Goal: Feedback & Contribution: Submit feedback/report problem

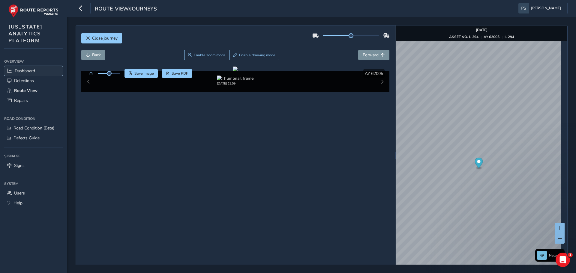
click at [29, 70] on span "Dashboard" at bounding box center [25, 71] width 20 height 6
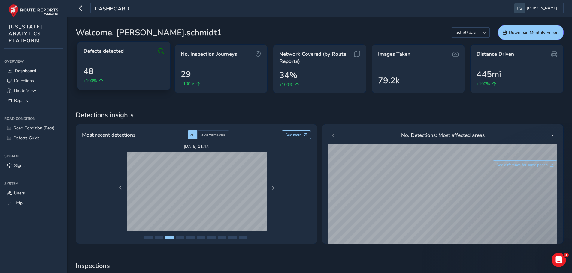
click at [115, 59] on div "Defects detected 48 +100%" at bounding box center [123, 65] width 93 height 49
click at [36, 88] on span "Route View" at bounding box center [25, 91] width 22 height 6
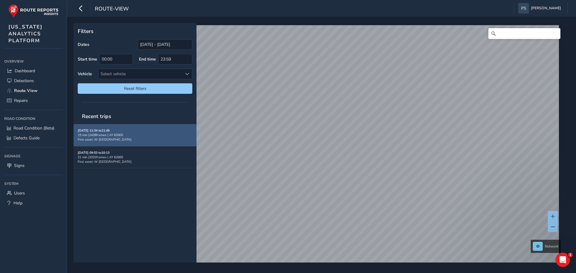
click at [128, 137] on div "15 min | 2438 frames | AY 62005" at bounding box center [135, 135] width 115 height 5
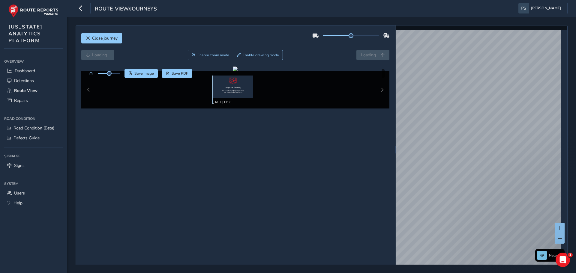
click at [233, 89] on img at bounding box center [233, 87] width 41 height 23
click at [88, 39] on span "Close journey" at bounding box center [88, 38] width 4 height 4
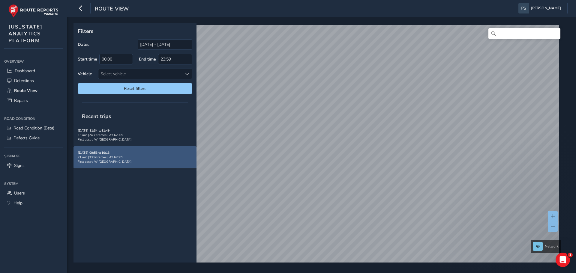
click at [129, 155] on div "[DATE] 09:53 to 10:13 21 min | 3332 frames | AY 62005 First asset: W [GEOGRAPHI…" at bounding box center [135, 158] width 115 height 14
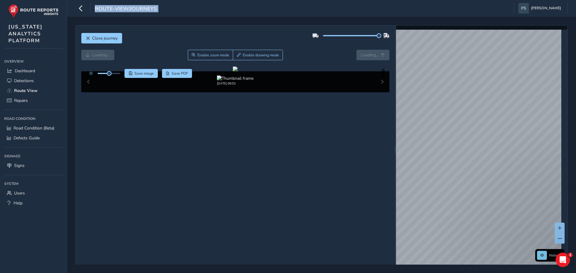
click at [397, 39] on div "Close journey Loading... Enable zoom mode Enable drawing mode Loading... Click …" at bounding box center [322, 149] width 492 height 249
click at [287, 41] on div "Close journey" at bounding box center [235, 40] width 308 height 19
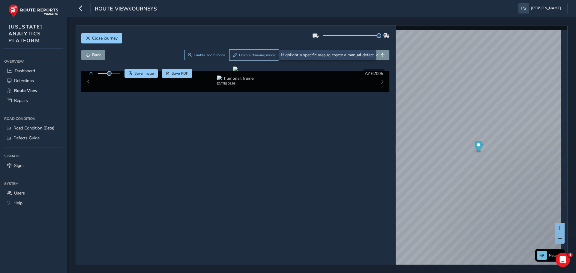
click at [246, 56] on span "Enable drawing mode" at bounding box center [257, 55] width 36 height 5
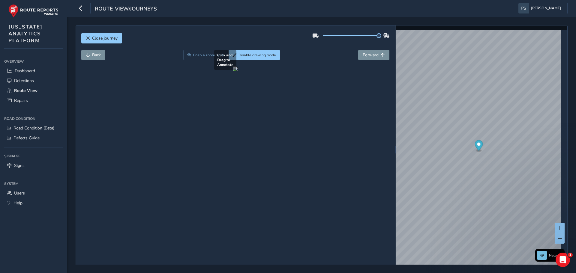
drag, startPoint x: 285, startPoint y: 131, endPoint x: 356, endPoint y: 199, distance: 98.0
click at [238, 71] on div at bounding box center [235, 69] width 5 height 5
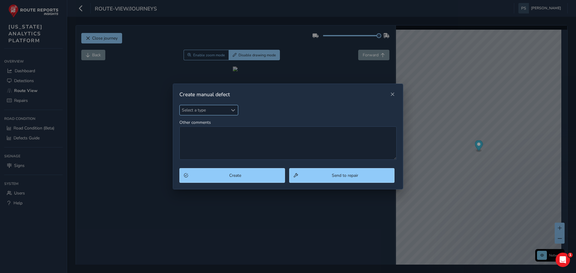
click at [210, 112] on span "Select a type" at bounding box center [204, 110] width 48 height 10
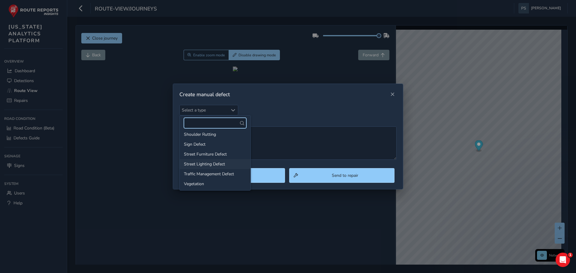
scroll to position [93, 0]
click at [273, 112] on div "Select a type Select a type Other comments" at bounding box center [287, 132] width 217 height 55
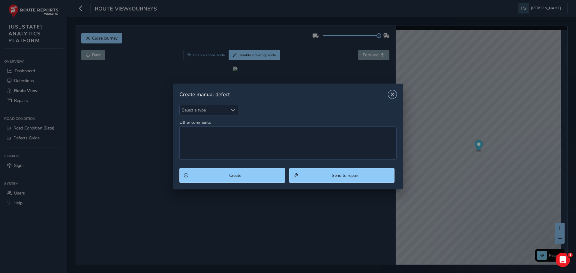
click at [396, 96] on button "Close" at bounding box center [392, 94] width 8 height 8
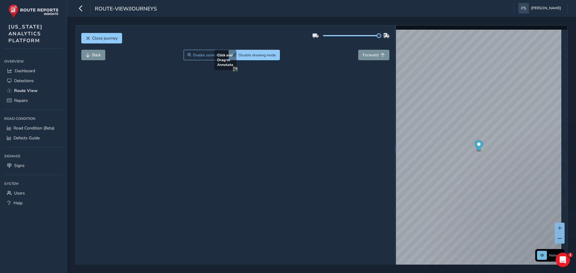
drag, startPoint x: 289, startPoint y: 137, endPoint x: 364, endPoint y: 197, distance: 96.4
click at [238, 71] on div at bounding box center [235, 69] width 5 height 5
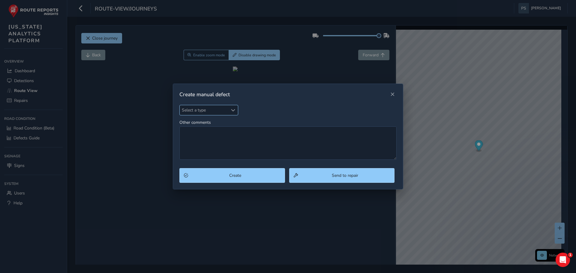
click at [208, 111] on span "Select a type" at bounding box center [204, 110] width 48 height 10
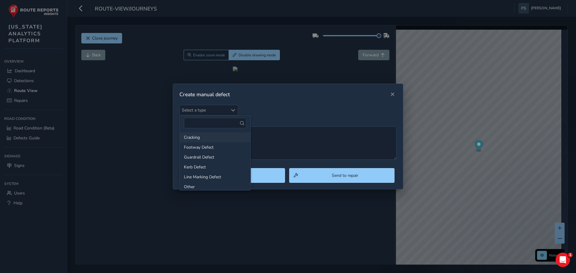
click at [204, 138] on li "Cracking" at bounding box center [215, 138] width 71 height 10
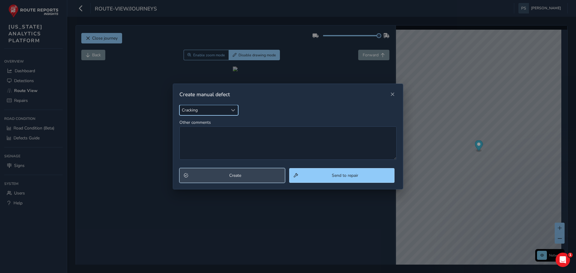
click at [257, 177] on span "Create" at bounding box center [235, 176] width 90 height 6
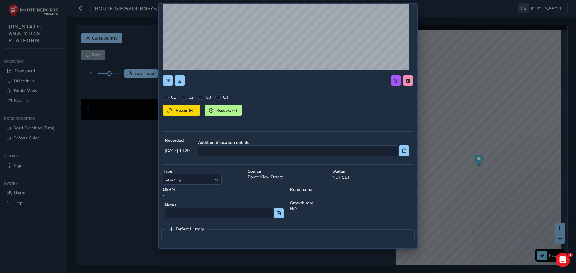
scroll to position [0, 0]
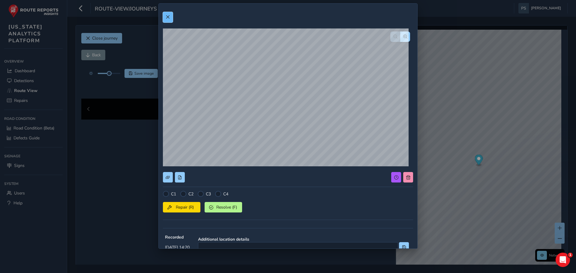
click at [171, 18] on button at bounding box center [168, 17] width 10 height 11
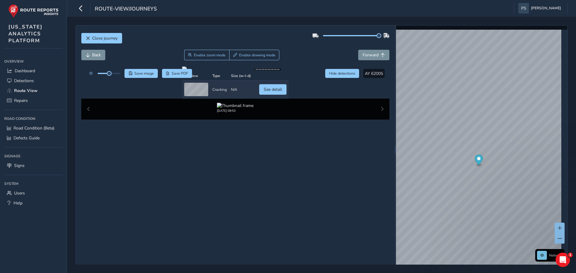
click at [338, 46] on div "Close journey" at bounding box center [235, 40] width 308 height 19
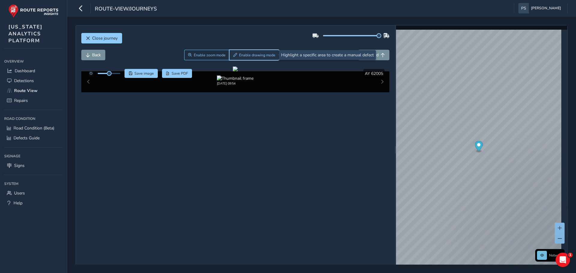
click at [249, 55] on span "Enable drawing mode" at bounding box center [257, 55] width 36 height 5
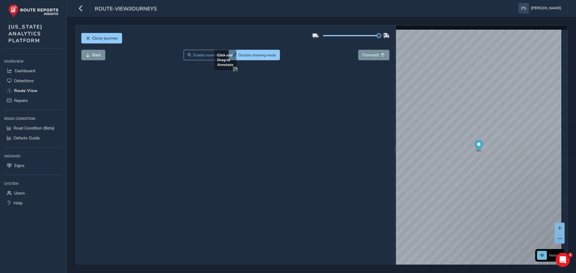
drag, startPoint x: 257, startPoint y: 157, endPoint x: 316, endPoint y: 200, distance: 72.8
click at [238, 71] on div at bounding box center [235, 69] width 5 height 5
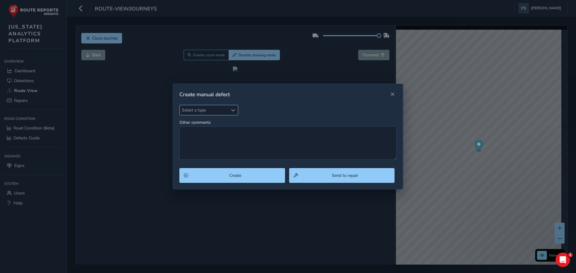
click at [201, 106] on span "Select a type" at bounding box center [204, 110] width 48 height 10
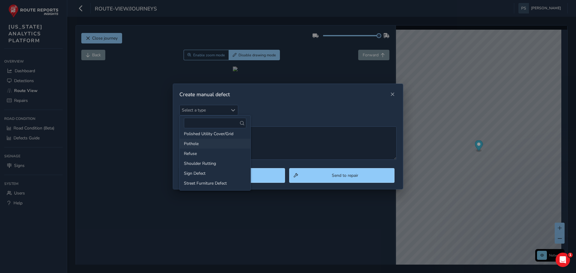
scroll to position [63, 0]
click at [207, 146] on li "Pothole" at bounding box center [215, 144] width 71 height 10
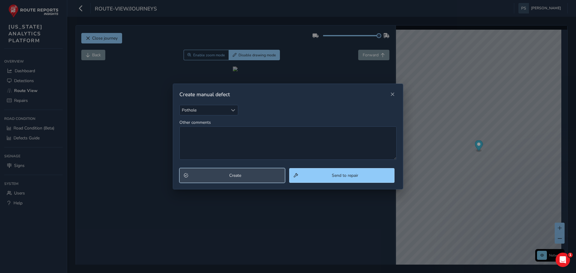
click at [254, 176] on span "Create" at bounding box center [235, 176] width 90 height 6
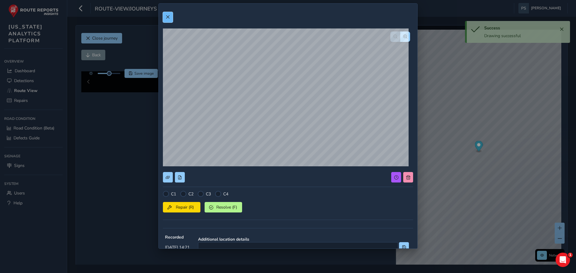
click at [167, 18] on span at bounding box center [168, 17] width 4 height 4
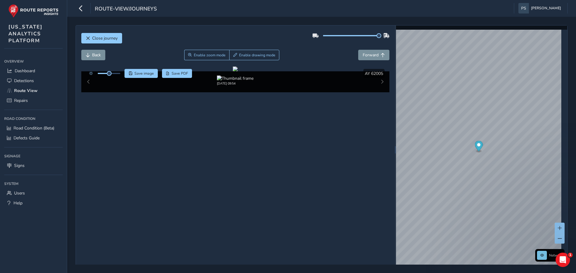
click at [144, 43] on div "Close journey" at bounding box center [235, 40] width 308 height 19
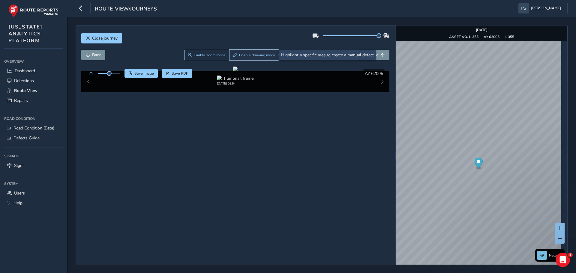
click at [256, 56] on span "Enable drawing mode" at bounding box center [257, 55] width 36 height 5
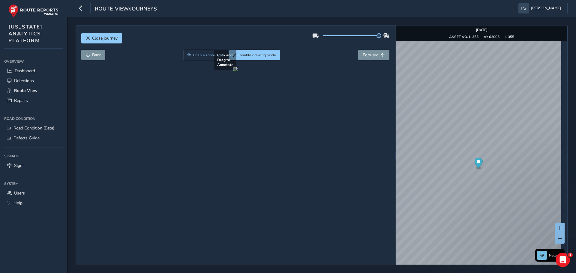
drag, startPoint x: 354, startPoint y: 136, endPoint x: 376, endPoint y: 158, distance: 30.8
click at [238, 71] on div at bounding box center [235, 69] width 5 height 5
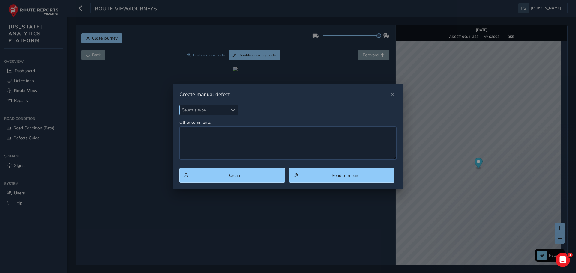
click at [210, 110] on span "Select a type" at bounding box center [204, 110] width 48 height 10
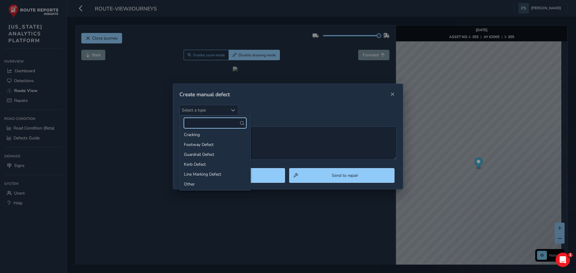
scroll to position [1, 0]
click at [215, 158] on li "Guardrail Defect" at bounding box center [215, 157] width 71 height 10
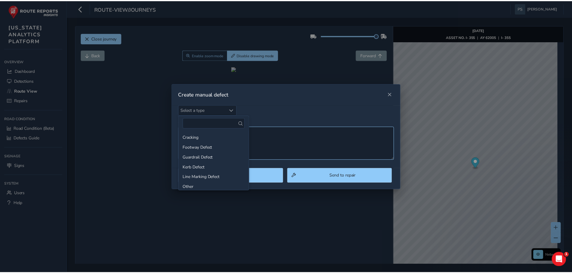
scroll to position [0, 0]
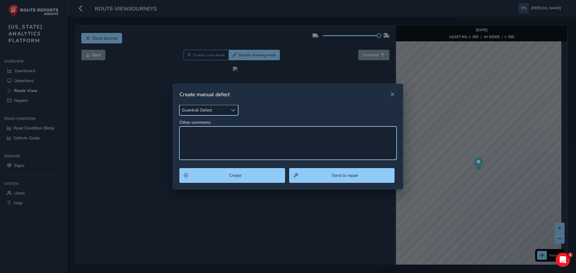
click at [212, 138] on textarea "Other comments" at bounding box center [287, 143] width 217 height 33
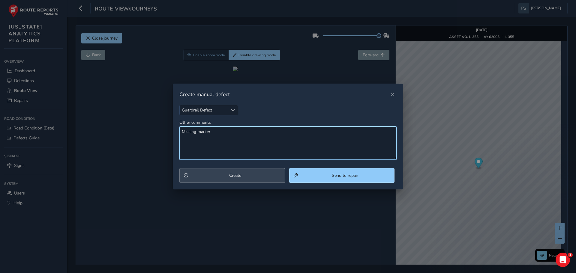
type textarea "Missing marker"
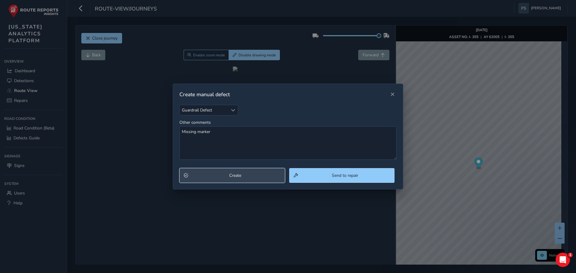
click at [261, 175] on span "Create" at bounding box center [235, 176] width 90 height 6
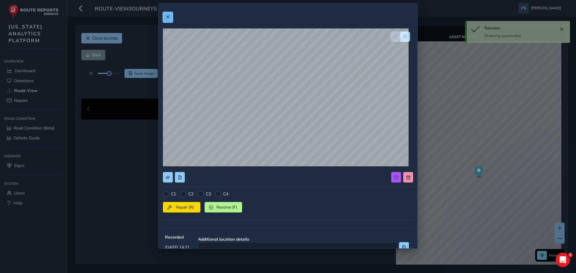
click at [169, 18] on span at bounding box center [168, 17] width 4 height 4
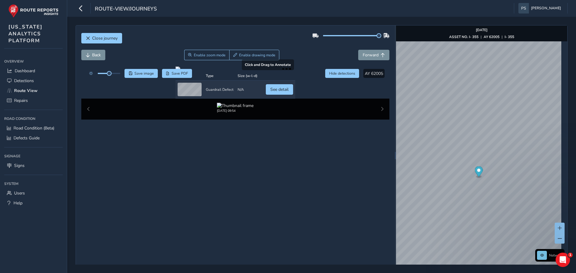
click at [209, 71] on div at bounding box center [236, 69] width 120 height 5
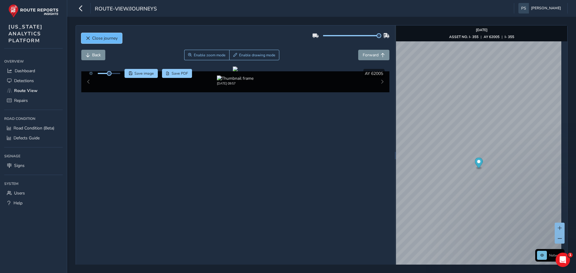
click at [99, 35] on button "Close journey" at bounding box center [101, 38] width 41 height 11
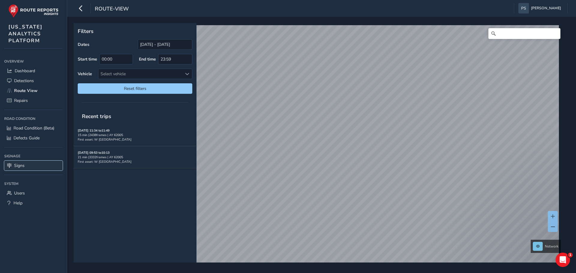
click at [20, 162] on link "Signs" at bounding box center [33, 166] width 59 height 10
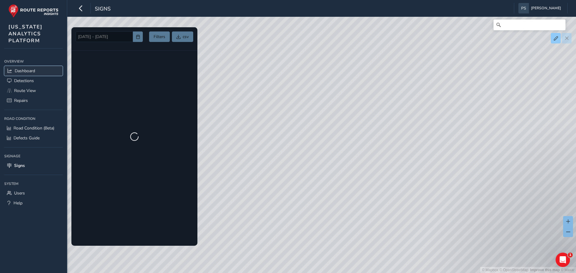
click at [32, 67] on link "Dashboard" at bounding box center [33, 71] width 59 height 10
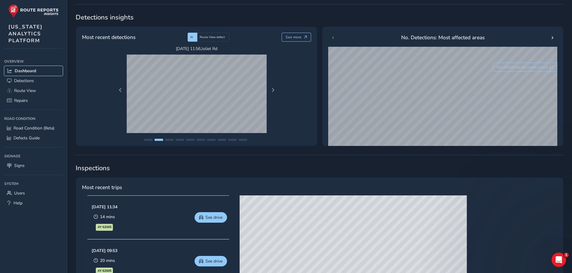
scroll to position [90, 0]
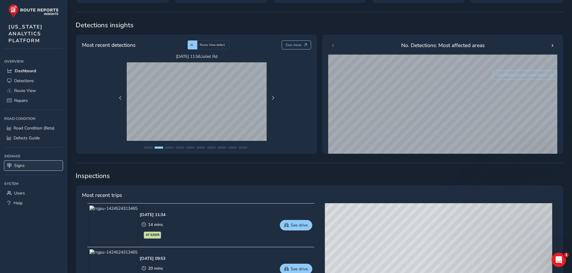
click at [30, 169] on link "Signs" at bounding box center [33, 166] width 59 height 10
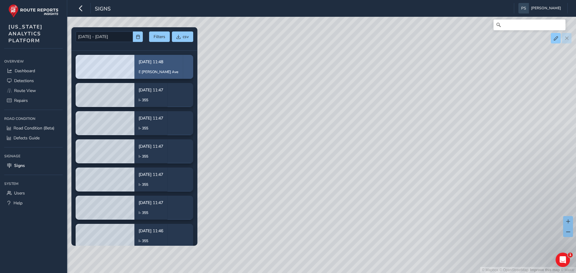
click at [151, 70] on p "E [PERSON_NAME] Ave" at bounding box center [159, 71] width 40 height 5
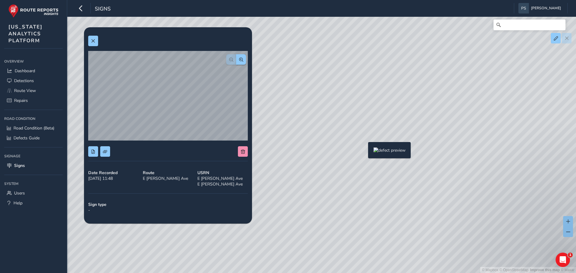
click at [365, 152] on div "© Mapbox © OpenStreetMap Improve this map © Maxar" at bounding box center [288, 136] width 576 height 273
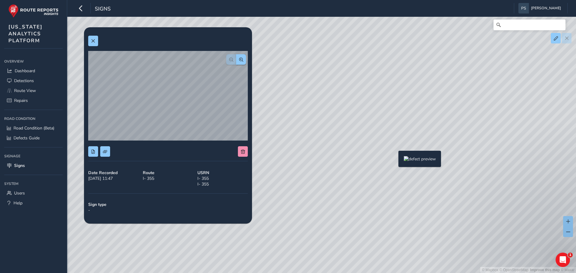
click at [395, 161] on div "© Mapbox © OpenStreetMap Improve this map © Maxar" at bounding box center [288, 136] width 576 height 273
click at [396, 163] on div "© Mapbox © OpenStreetMap Improve this map © Maxar" at bounding box center [288, 136] width 576 height 273
click at [91, 40] on span at bounding box center [93, 41] width 4 height 4
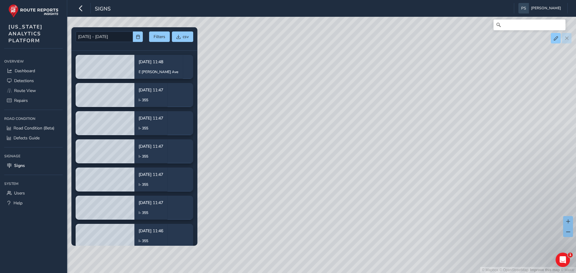
drag, startPoint x: 461, startPoint y: 167, endPoint x: 271, endPoint y: 127, distance: 194.1
click at [271, 127] on div "© Mapbox © OpenStreetMap Improve this map © Maxar" at bounding box center [288, 136] width 576 height 273
drag, startPoint x: 446, startPoint y: 218, endPoint x: 407, endPoint y: 101, distance: 122.9
click at [407, 101] on div "© Mapbox © OpenStreetMap Improve this map © Maxar" at bounding box center [288, 136] width 576 height 273
drag, startPoint x: 393, startPoint y: 161, endPoint x: 320, endPoint y: 48, distance: 134.6
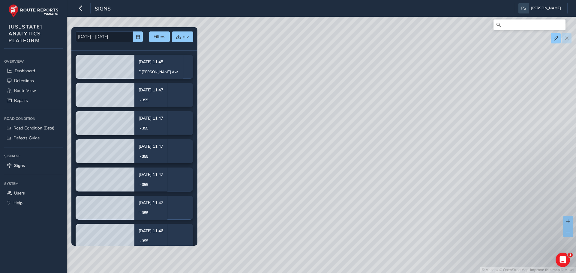
click at [320, 48] on div "© Mapbox © OpenStreetMap Improve this map © Maxar" at bounding box center [288, 136] width 576 height 273
drag, startPoint x: 390, startPoint y: 173, endPoint x: 324, endPoint y: 53, distance: 136.2
click at [324, 53] on div "© Mapbox © OpenStreetMap Improve this map © Maxar" at bounding box center [288, 136] width 576 height 273
drag, startPoint x: 384, startPoint y: 170, endPoint x: 375, endPoint y: 101, distance: 70.2
click at [375, 101] on div "© Mapbox © OpenStreetMap Improve this map © Maxar" at bounding box center [288, 136] width 576 height 273
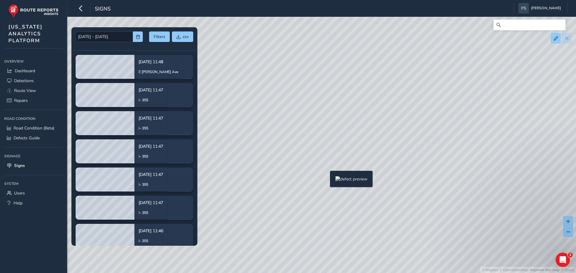
click at [326, 181] on div "© Mapbox © OpenStreetMap Improve this map © Maxar" at bounding box center [288, 136] width 576 height 273
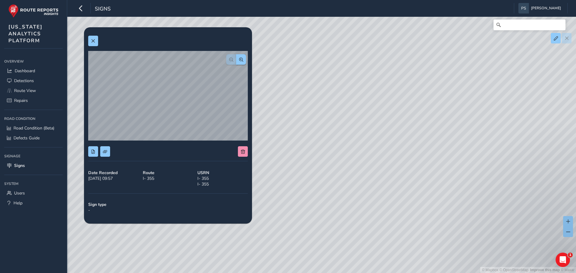
drag, startPoint x: 404, startPoint y: 206, endPoint x: 381, endPoint y: 108, distance: 100.4
click at [381, 108] on div "© Mapbox © OpenStreetMap Improve this map © Maxar" at bounding box center [288, 136] width 576 height 273
drag, startPoint x: 384, startPoint y: 217, endPoint x: 369, endPoint y: 18, distance: 199.5
click at [369, 18] on div "© Mapbox © OpenStreetMap Improve this map © Maxar" at bounding box center [288, 136] width 576 height 273
drag, startPoint x: 400, startPoint y: 88, endPoint x: 395, endPoint y: 79, distance: 10.3
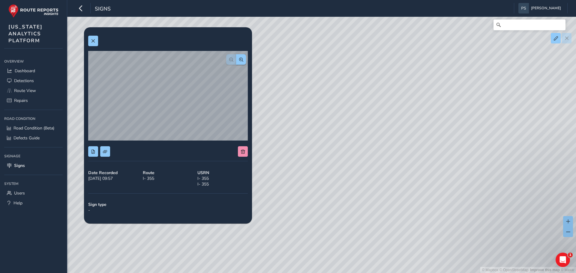
click at [397, 59] on div "© Mapbox © OpenStreetMap Improve this map © Maxar" at bounding box center [288, 136] width 576 height 273
drag, startPoint x: 390, startPoint y: 154, endPoint x: 375, endPoint y: 38, distance: 117.4
click at [375, 38] on div "© Mapbox © OpenStreetMap Improve this map © Maxar" at bounding box center [288, 136] width 576 height 273
drag, startPoint x: 369, startPoint y: 98, endPoint x: 378, endPoint y: 179, distance: 81.8
click at [384, 201] on div "© Mapbox © OpenStreetMap Improve this map © Maxar" at bounding box center [288, 136] width 576 height 273
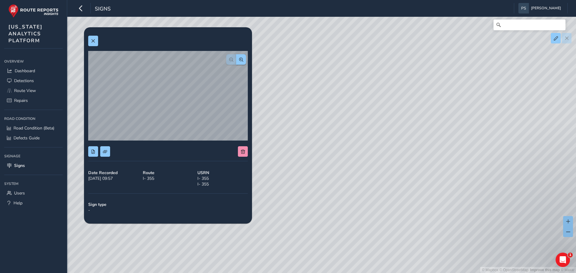
drag, startPoint x: 376, startPoint y: 104, endPoint x: 391, endPoint y: 146, distance: 44.8
click at [391, 146] on div "© Mapbox © OpenStreetMap Improve this map © Maxar" at bounding box center [288, 136] width 576 height 273
drag, startPoint x: 381, startPoint y: 113, endPoint x: 390, endPoint y: 183, distance: 71.4
click at [410, 241] on div "© Mapbox © OpenStreetMap Improve this map © Maxar" at bounding box center [288, 136] width 576 height 273
drag, startPoint x: 370, startPoint y: 141, endPoint x: 376, endPoint y: 151, distance: 11.8
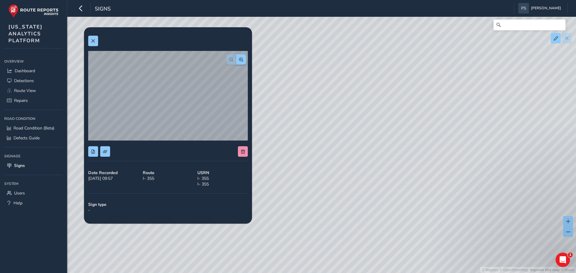
click at [376, 151] on div "© Mapbox © OpenStreetMap Improve this map © Maxar" at bounding box center [288, 136] width 576 height 273
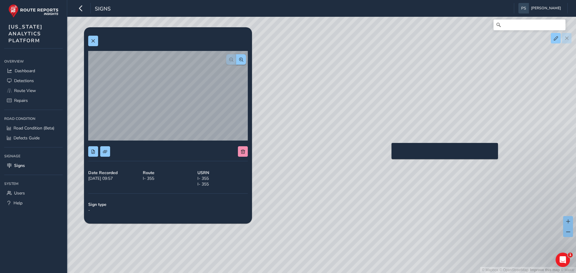
click at [388, 155] on div "© Mapbox © OpenStreetMap Improve this map © Maxar" at bounding box center [288, 136] width 576 height 273
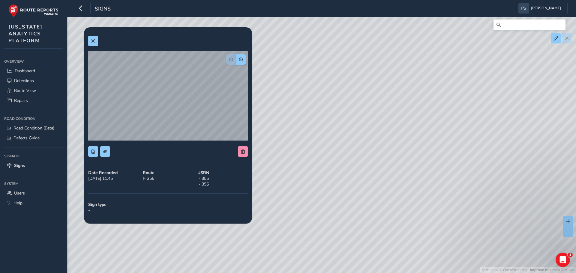
drag, startPoint x: 355, startPoint y: 87, endPoint x: 369, endPoint y: 181, distance: 95.3
click at [369, 181] on div "© Mapbox © OpenStreetMap Improve this map © Maxar" at bounding box center [288, 136] width 576 height 273
click at [336, 48] on div "© Mapbox © OpenStreetMap Improve this map © Maxar" at bounding box center [288, 136] width 576 height 273
click at [428, 254] on div "© Mapbox © OpenStreetMap Improve this map © Maxar" at bounding box center [288, 136] width 576 height 273
click at [395, 131] on div "© Mapbox © OpenStreetMap Improve this map © Maxar" at bounding box center [288, 136] width 576 height 273
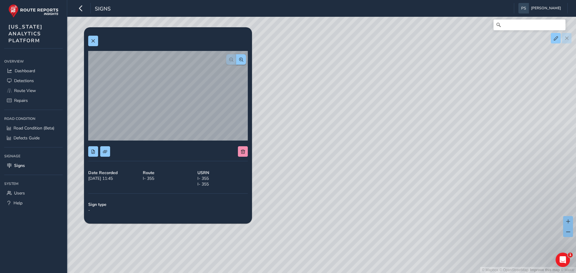
drag, startPoint x: 345, startPoint y: 96, endPoint x: 270, endPoint y: 107, distance: 76.0
click at [380, 273] on html "Signs [PERSON_NAME] Colour Scheme: Dark Dim Light Logout [DATE] - [DATE] Filter…" at bounding box center [288, 136] width 576 height 273
drag, startPoint x: 306, startPoint y: 140, endPoint x: 396, endPoint y: 221, distance: 120.3
click at [396, 221] on div "© Mapbox © OpenStreetMap Improve this map © Maxar" at bounding box center [288, 136] width 576 height 273
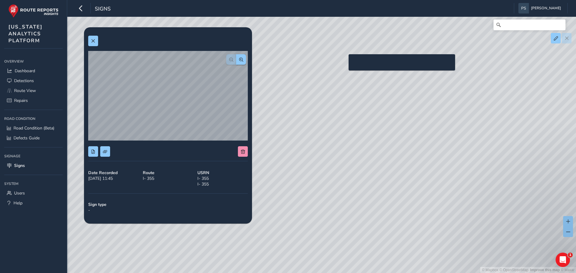
click at [345, 64] on div "© Mapbox © OpenStreetMap Improve this map © Maxar" at bounding box center [288, 136] width 576 height 273
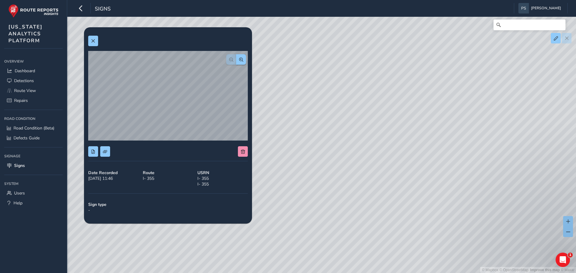
click at [414, 228] on div "© Mapbox © OpenStreetMap Improve this map © Maxar" at bounding box center [288, 136] width 576 height 273
click at [90, 37] on button at bounding box center [93, 41] width 10 height 11
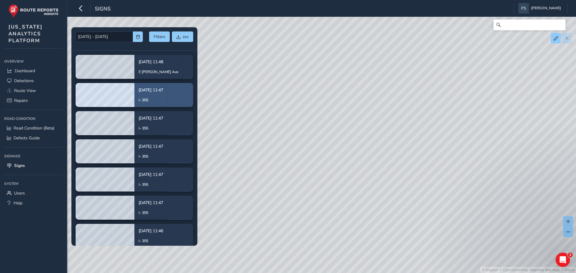
click at [151, 96] on div "[DATE] 11:47 I- 355" at bounding box center [151, 95] width 25 height 24
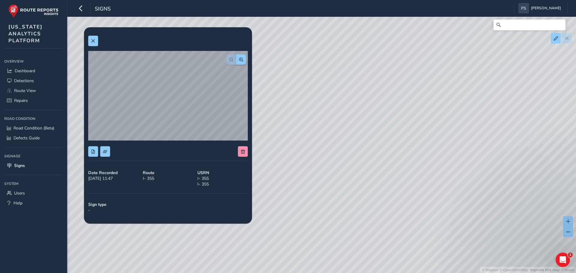
click at [390, 194] on div "© Mapbox © OpenStreetMap Improve this map © Maxar" at bounding box center [288, 136] width 576 height 273
click at [394, 193] on div "© Mapbox © OpenStreetMap Improve this map © Maxar" at bounding box center [288, 136] width 576 height 273
click at [89, 37] on div "Date Recorded [DATE] 11:47 Route I- 355 USRN I- 355 I- 355 Sign type -" at bounding box center [168, 125] width 168 height 197
click at [91, 38] on button at bounding box center [93, 41] width 10 height 11
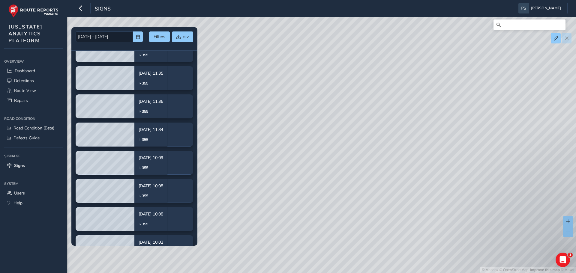
scroll to position [340, 0]
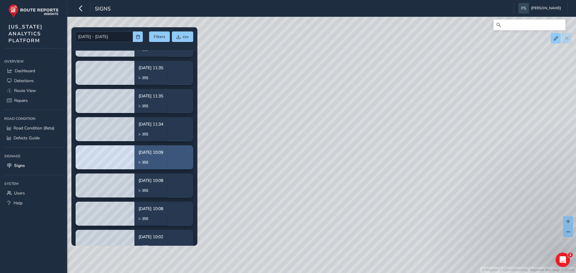
click at [153, 161] on p "I- 355" at bounding box center [151, 162] width 25 height 5
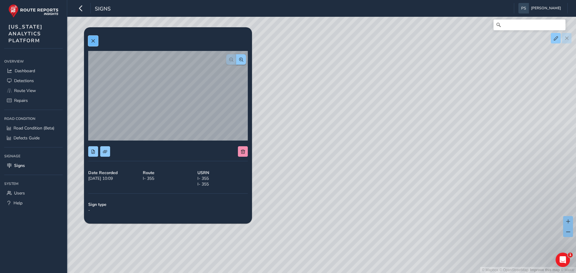
click at [96, 42] on button at bounding box center [93, 41] width 10 height 11
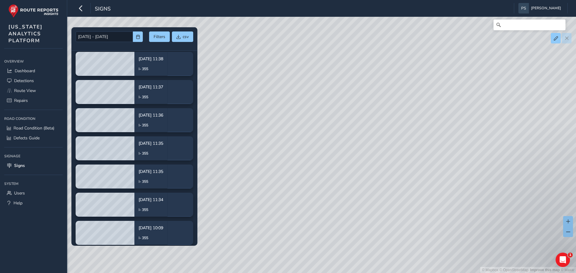
scroll to position [250, 0]
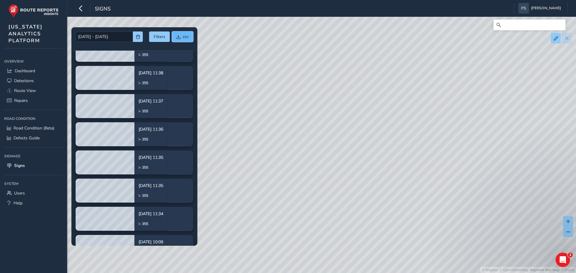
click at [179, 38] on span "csv" at bounding box center [178, 37] width 4 height 4
drag, startPoint x: 382, startPoint y: 147, endPoint x: 287, endPoint y: 113, distance: 101.2
click at [287, 113] on div "© Mapbox © OpenStreetMap Improve this map © Maxar" at bounding box center [288, 136] width 576 height 273
click at [320, 80] on div "© Mapbox © OpenStreetMap Improve this map © Maxar" at bounding box center [288, 136] width 576 height 273
drag, startPoint x: 368, startPoint y: 88, endPoint x: 330, endPoint y: 102, distance: 40.8
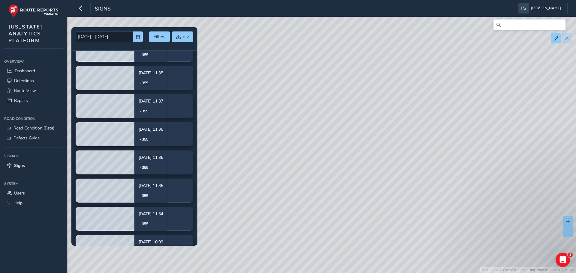
click at [412, 188] on div "© Mapbox © OpenStreetMap Improve this map © Maxar" at bounding box center [288, 136] width 576 height 273
drag, startPoint x: 340, startPoint y: 75, endPoint x: 375, endPoint y: 154, distance: 86.0
click at [416, 219] on div "© Mapbox © OpenStreetMap Improve this map © Maxar" at bounding box center [288, 136] width 576 height 273
drag, startPoint x: 346, startPoint y: 83, endPoint x: 421, endPoint y: 200, distance: 138.8
click at [435, 212] on div "© Mapbox © OpenStreetMap Improve this map © Maxar" at bounding box center [288, 136] width 576 height 273
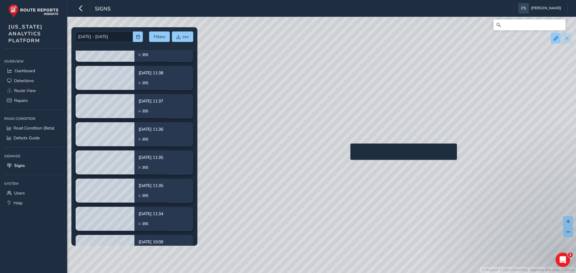
click at [347, 153] on div "© Mapbox © OpenStreetMap Improve this map © Maxar" at bounding box center [288, 136] width 576 height 273
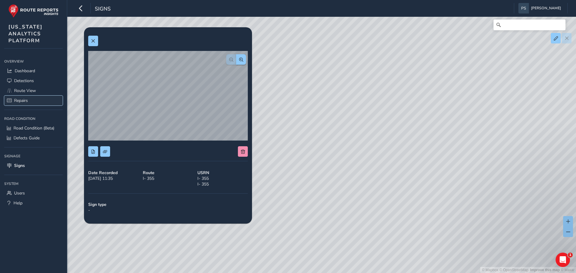
click at [20, 98] on span "Repairs" at bounding box center [21, 101] width 14 height 6
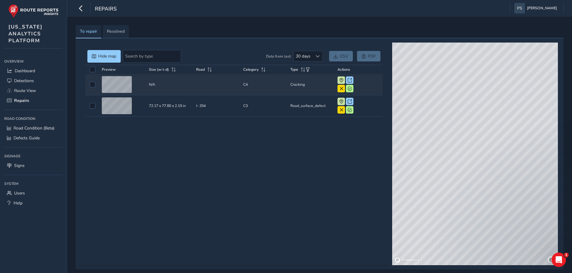
click at [148, 87] on td "Size (w-l-d) N/A" at bounding box center [170, 84] width 47 height 21
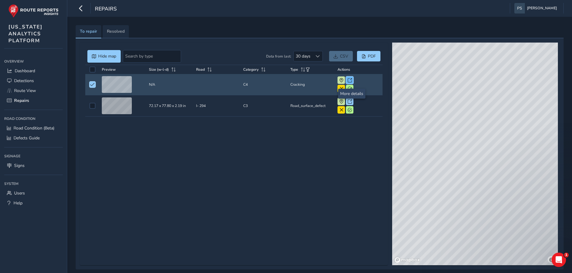
click at [350, 80] on span at bounding box center [349, 80] width 4 height 4
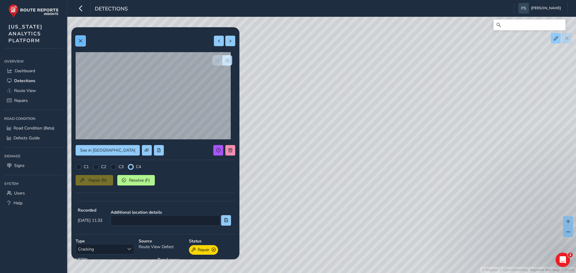
click at [83, 37] on button at bounding box center [81, 41] width 10 height 11
